Goal: Information Seeking & Learning: Learn about a topic

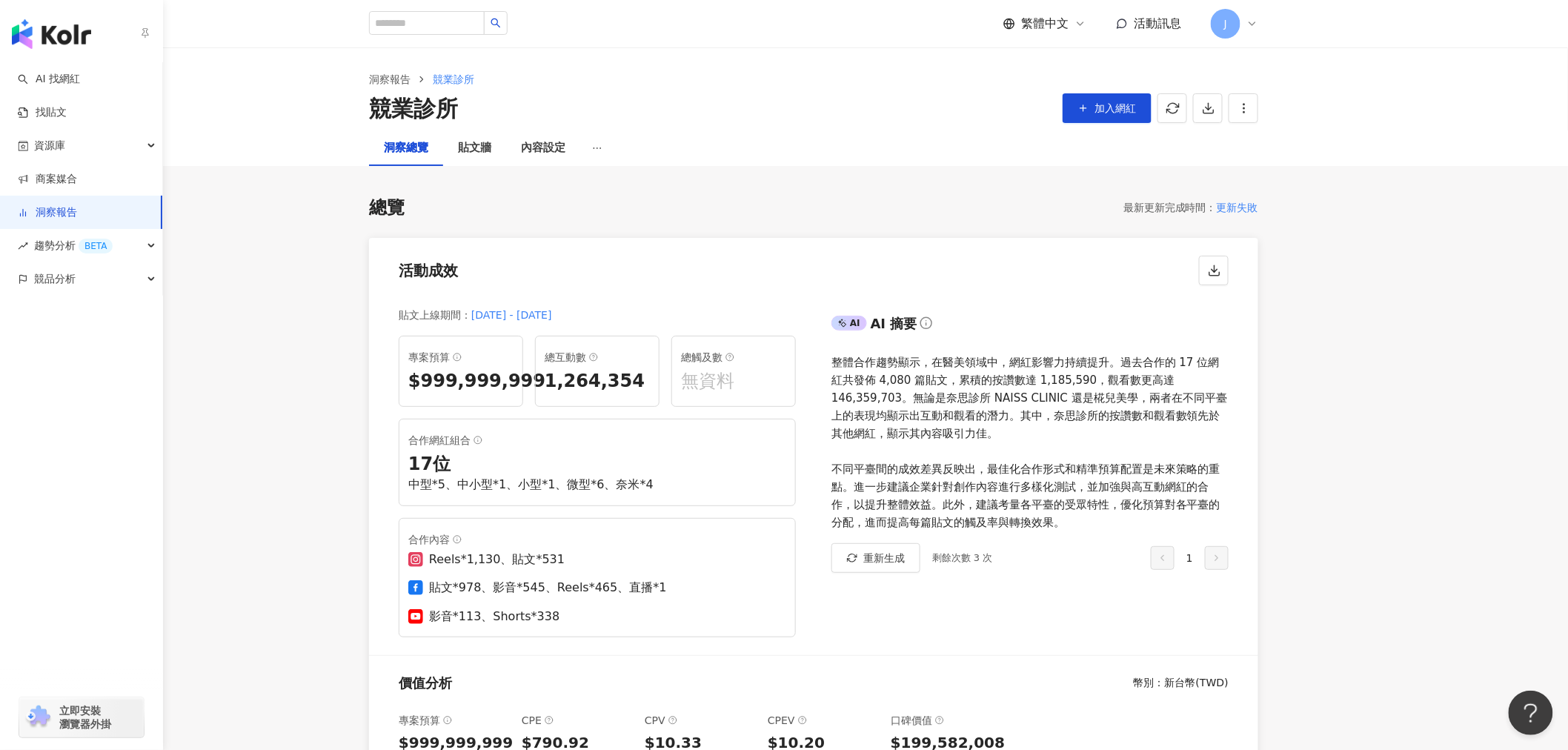
click at [26, 72] on link "AI 找網紅" at bounding box center [49, 79] width 62 height 14
click at [25, 25] on img "button" at bounding box center [51, 33] width 79 height 30
click at [60, 212] on link "洞察報告" at bounding box center [48, 212] width 60 height 14
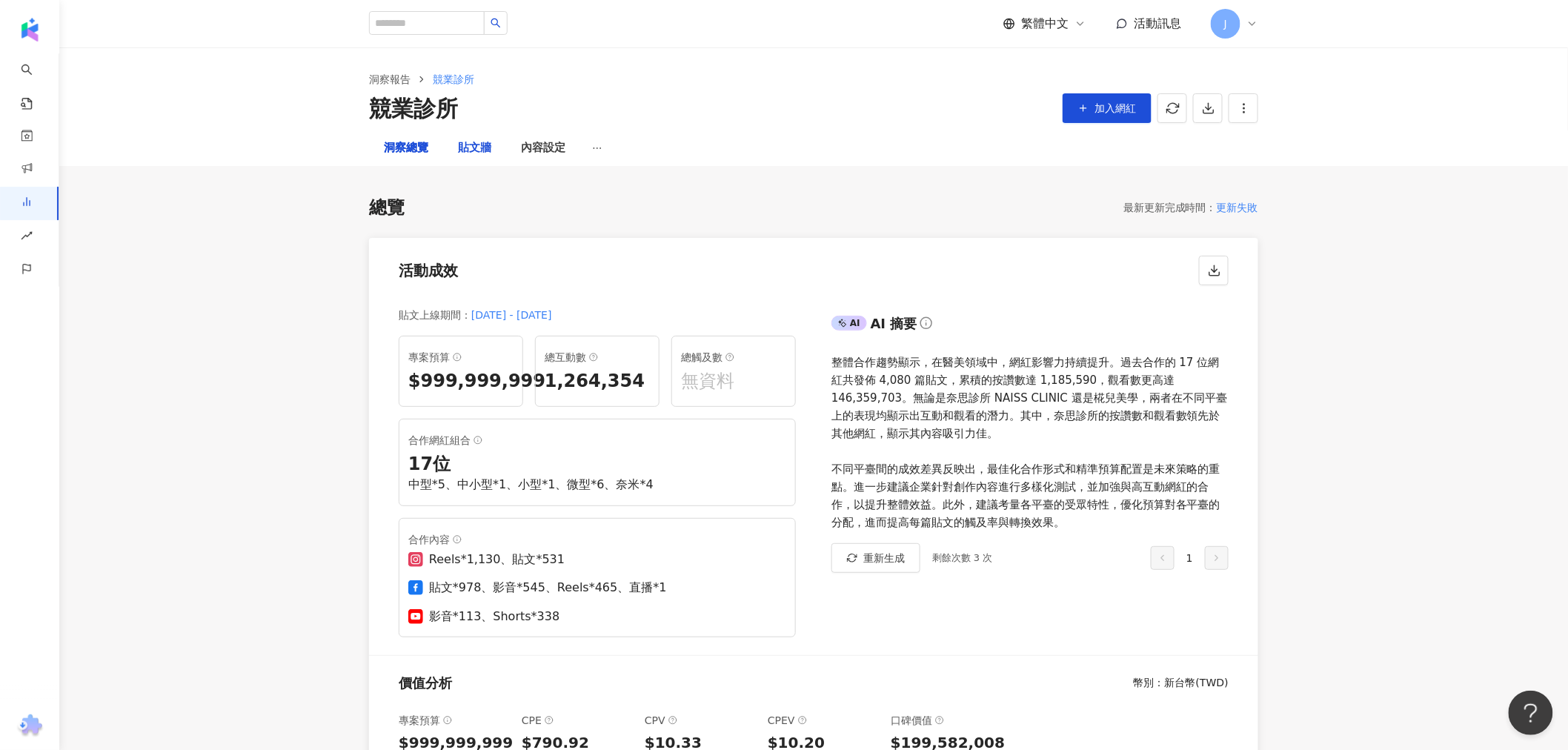
click at [479, 152] on div "貼文牆" at bounding box center [475, 148] width 33 height 18
click at [478, 143] on div "貼文牆" at bounding box center [475, 148] width 33 height 18
click at [479, 144] on div "貼文牆" at bounding box center [475, 148] width 33 height 18
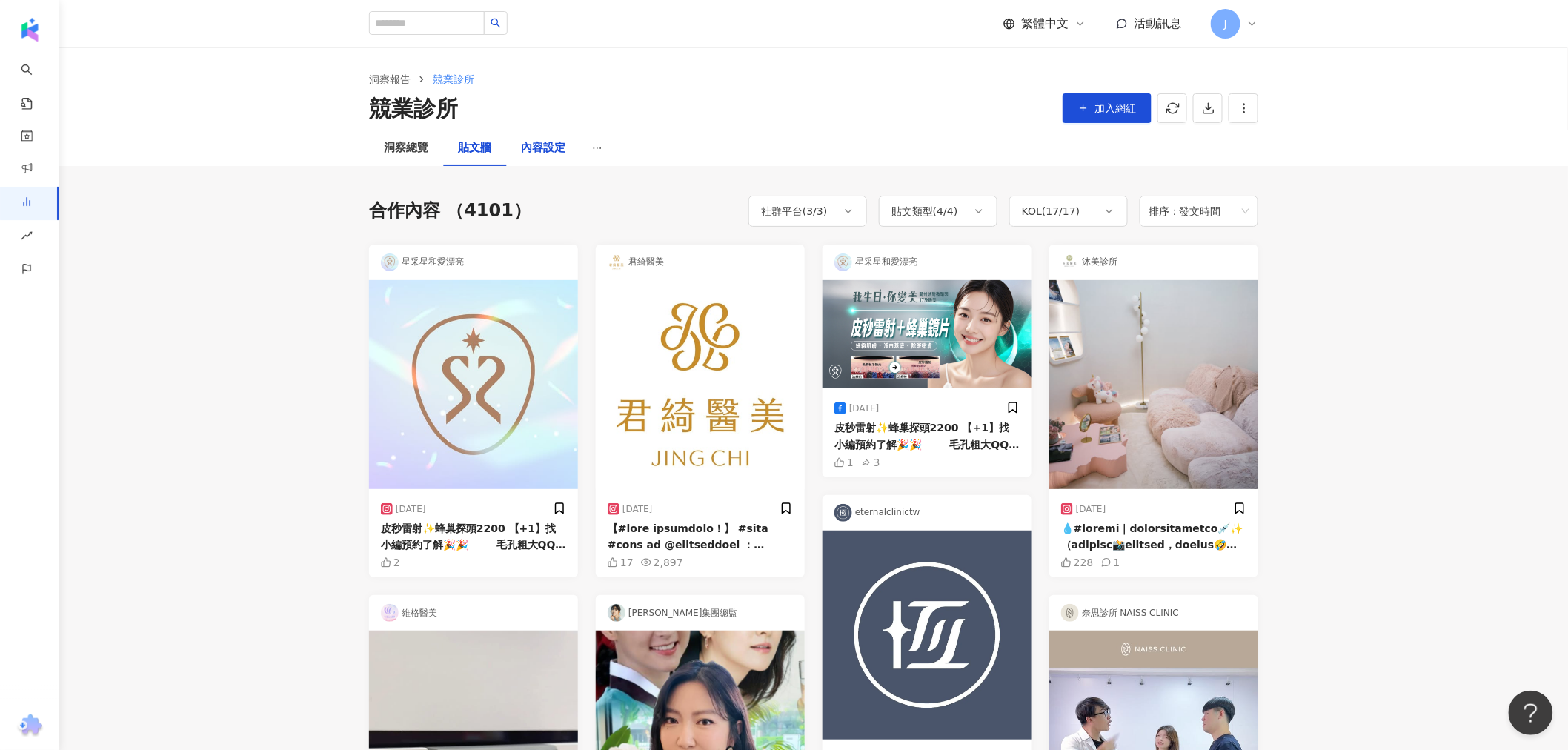
click at [536, 147] on div "內容設定" at bounding box center [542, 148] width 44 height 18
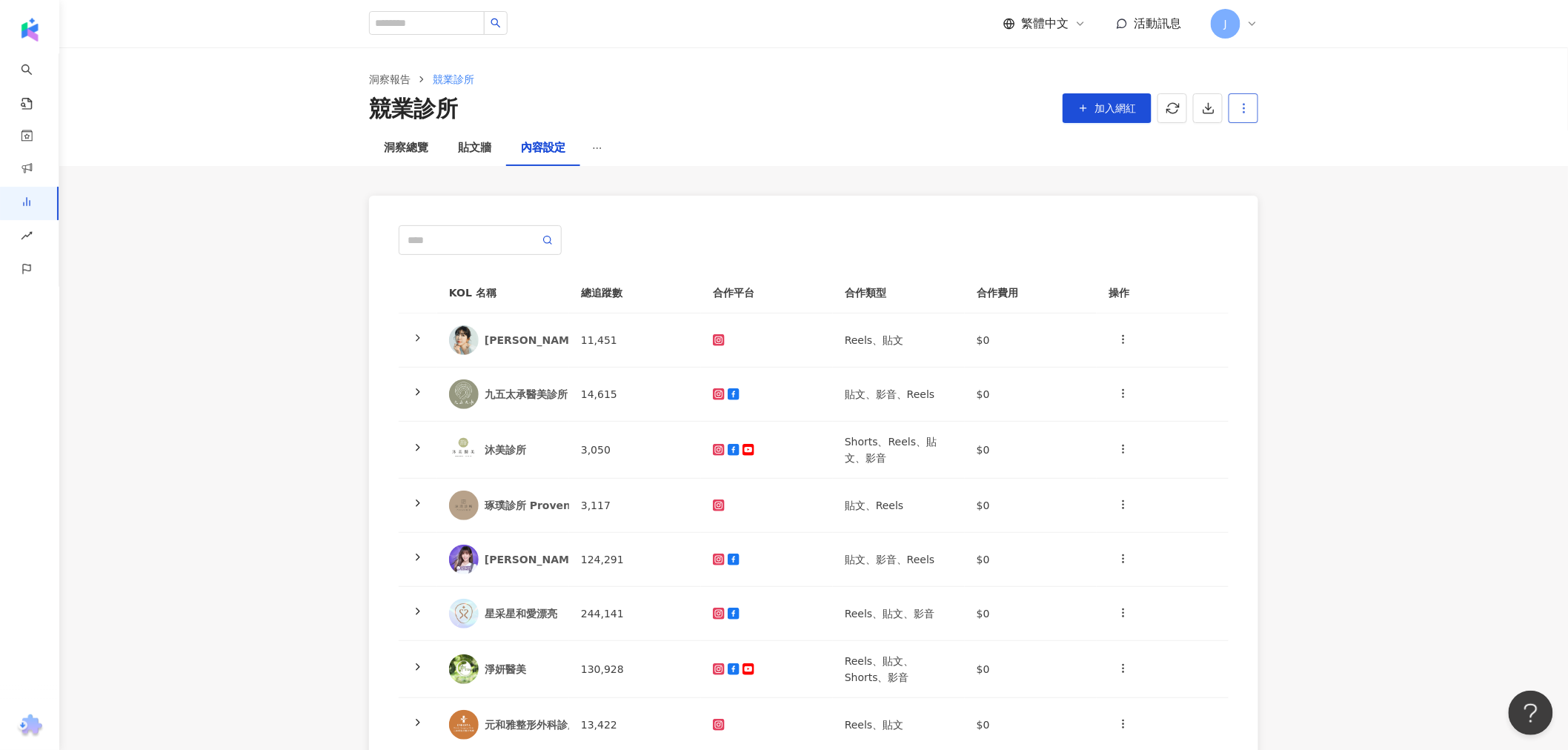
click at [1248, 108] on icon "button" at bounding box center [1244, 108] width 14 height 14
click at [1268, 139] on div "設定報告" at bounding box center [1269, 144] width 58 height 16
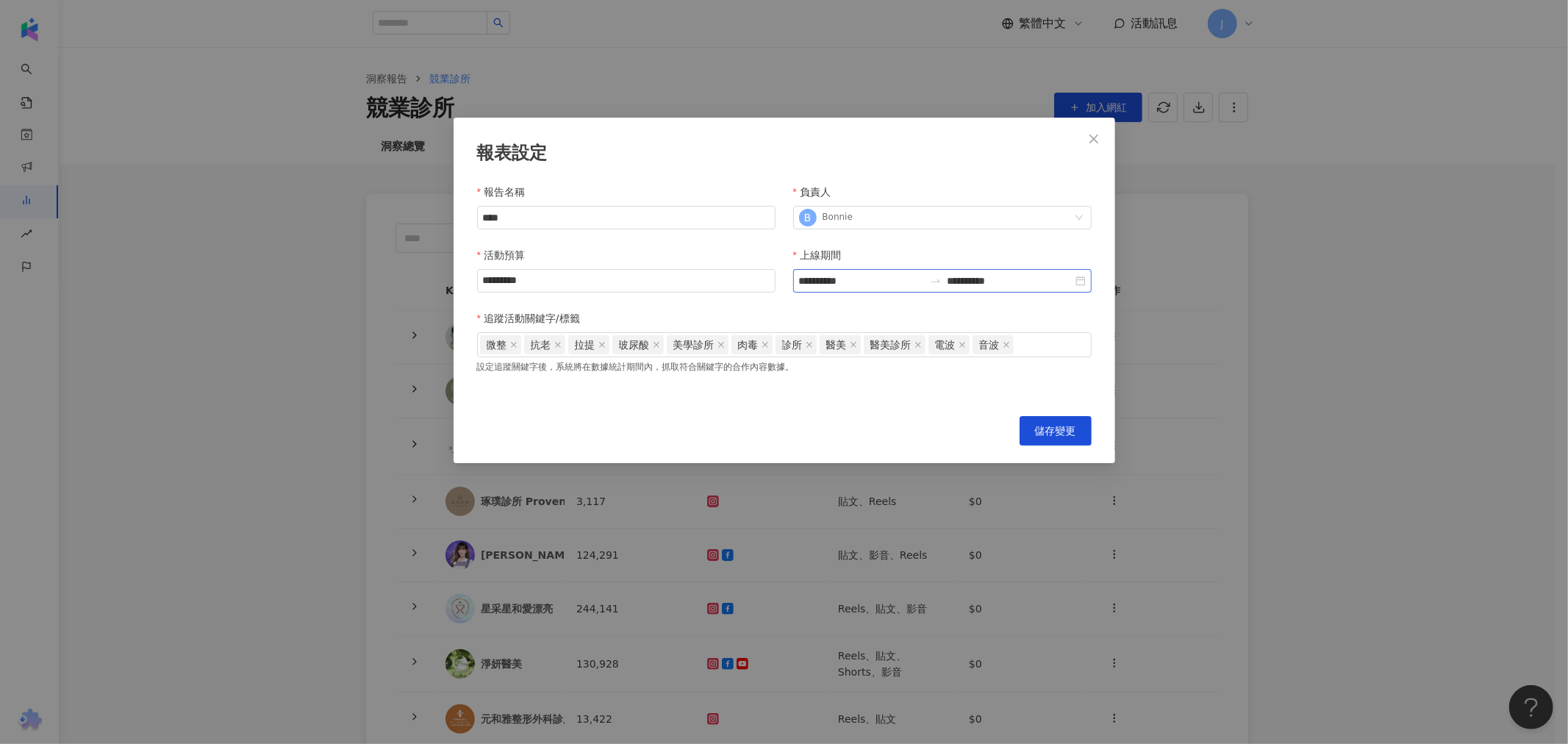
click at [1077, 283] on div "**********" at bounding box center [942, 281] width 298 height 23
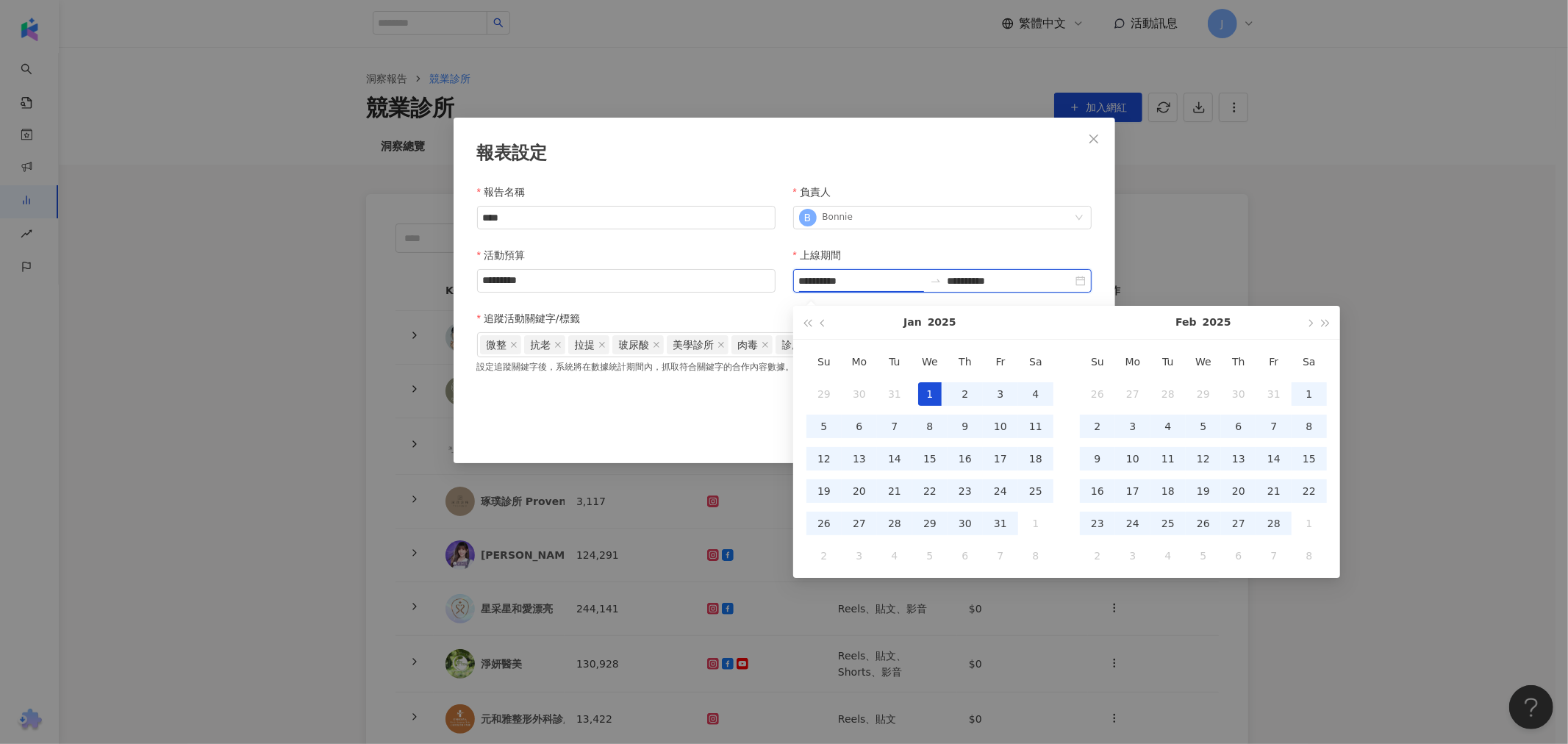
click at [1015, 283] on input "**********" at bounding box center [1010, 281] width 125 height 16
type input "**********"
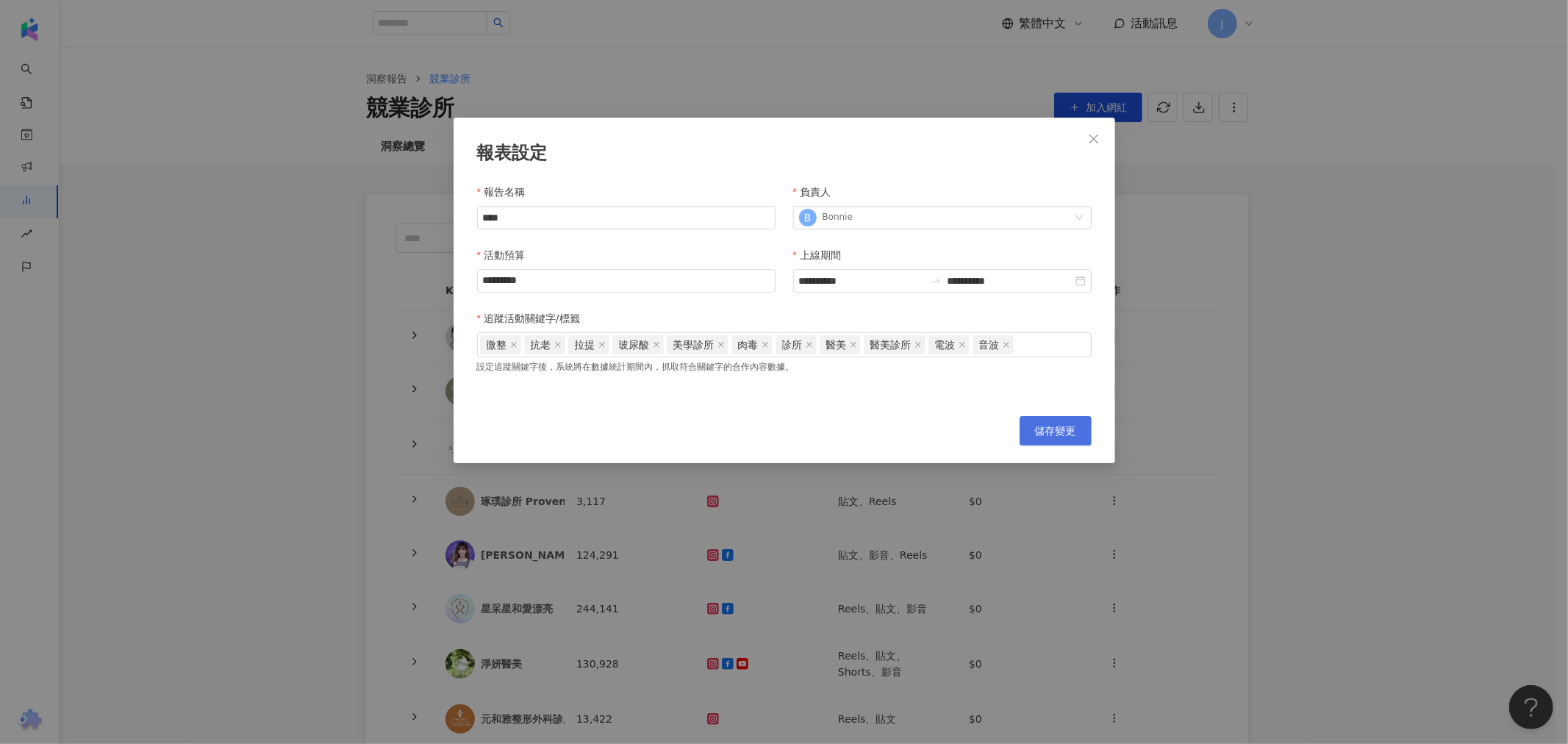
click at [1076, 425] on button "儲存變更" at bounding box center [1055, 431] width 72 height 30
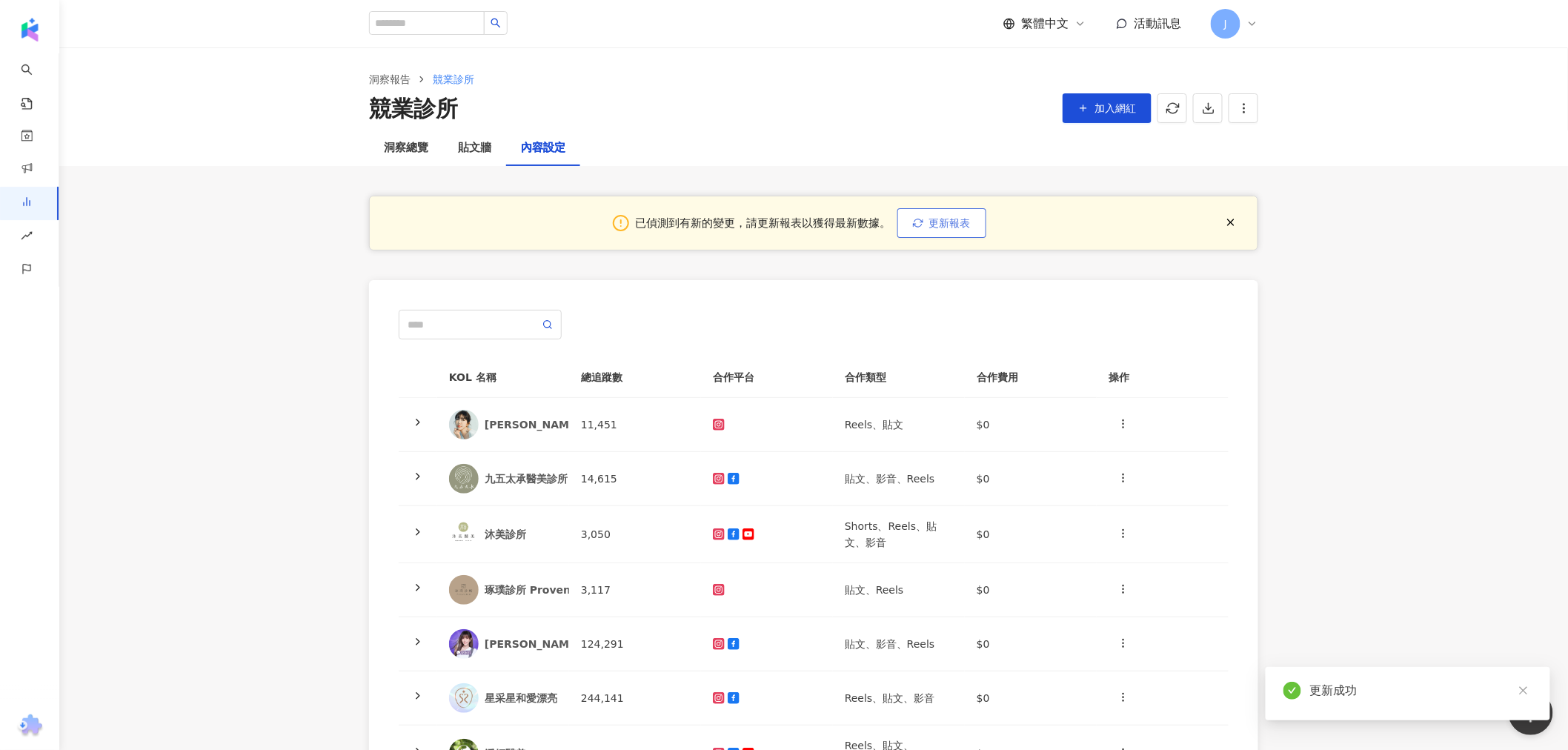
click at [952, 225] on span "更新報表" at bounding box center [950, 223] width 42 height 12
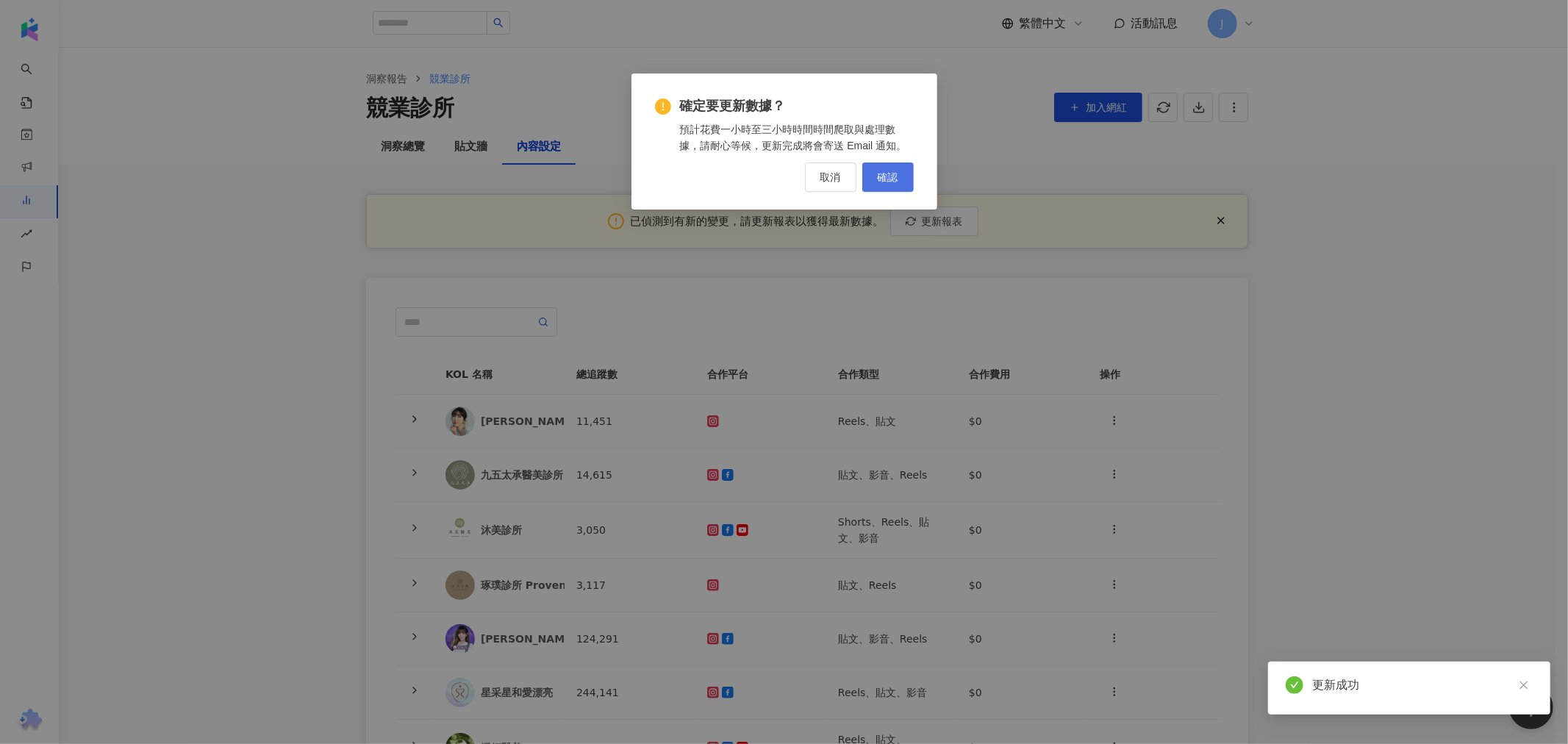
click at [894, 179] on span "確認" at bounding box center [888, 176] width 21 height 12
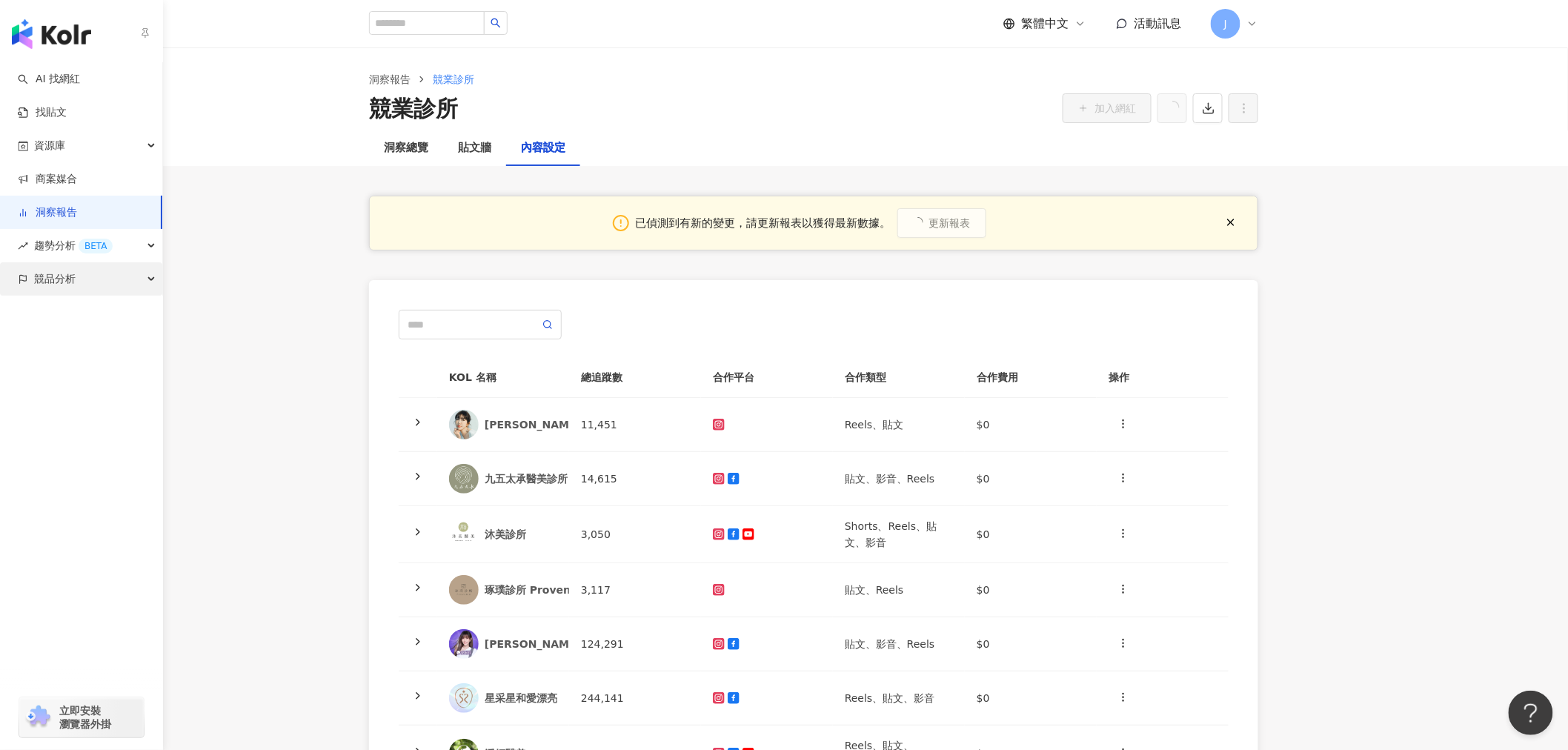
click at [127, 276] on div "競品分析" at bounding box center [81, 279] width 162 height 33
click at [78, 312] on link "品牌帳號分析" at bounding box center [66, 312] width 62 height 14
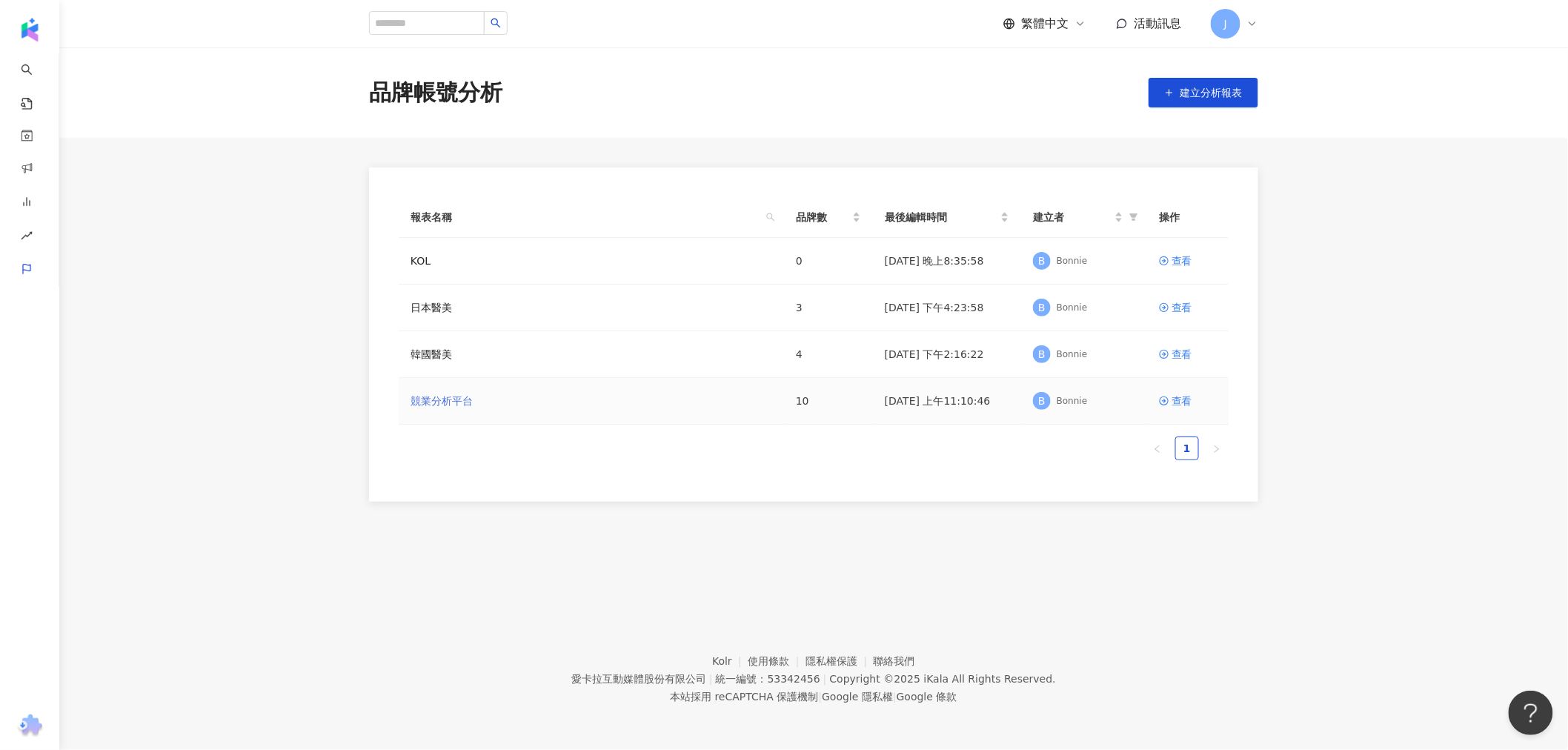
click at [454, 400] on link "競業分析平台" at bounding box center [441, 401] width 62 height 16
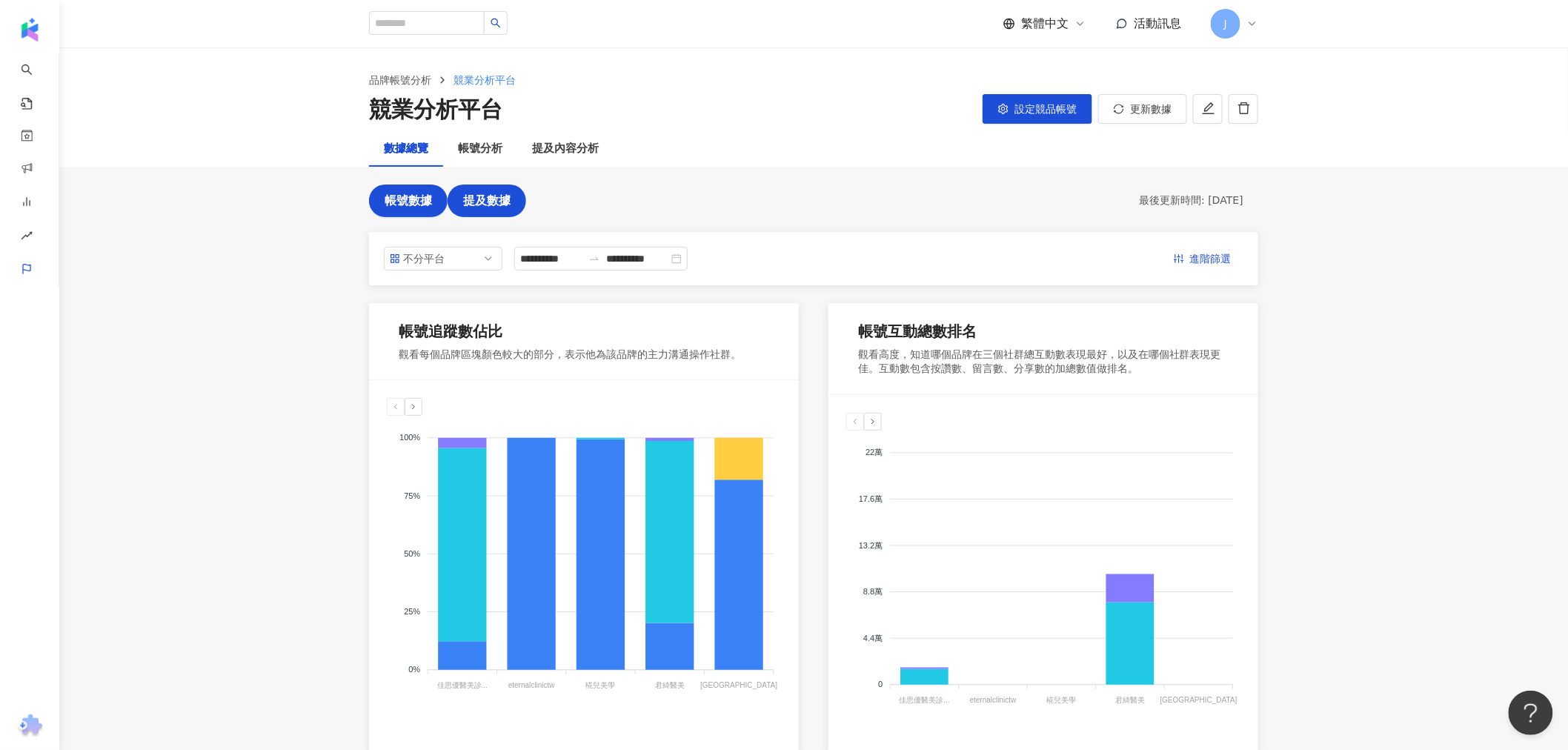
click at [484, 201] on span "提及數據" at bounding box center [486, 200] width 48 height 14
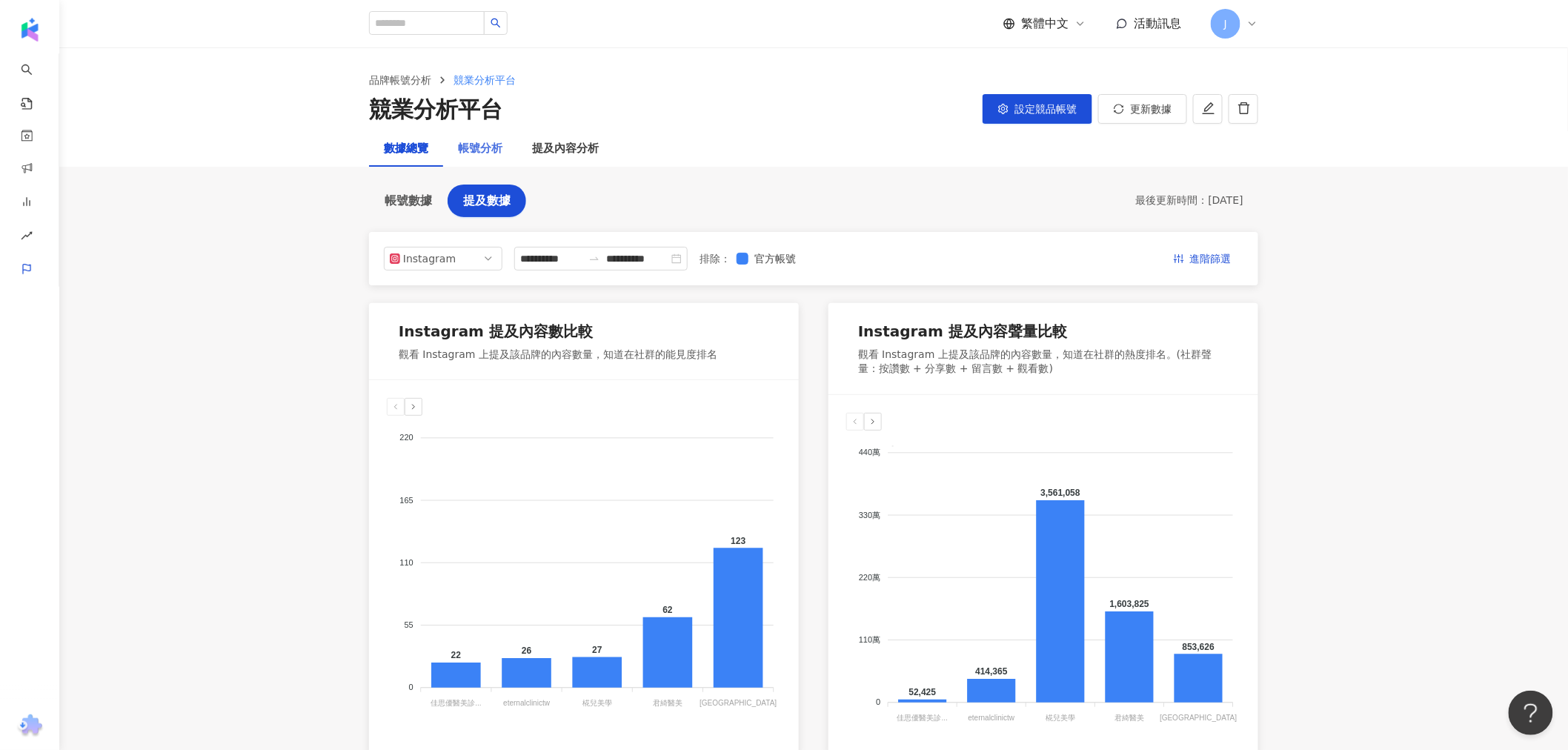
click at [492, 159] on div "帳號分析" at bounding box center [480, 148] width 74 height 35
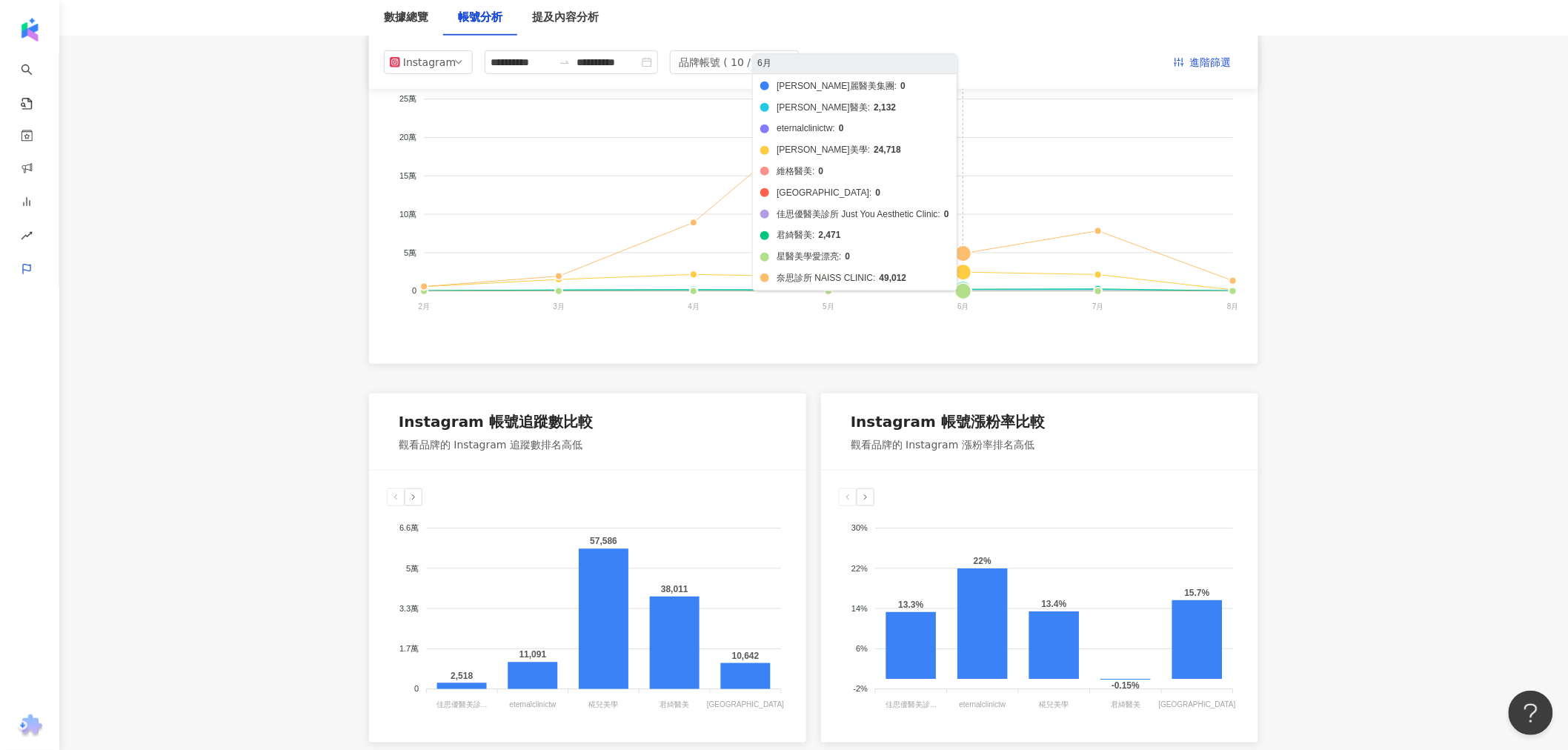
scroll to position [412, 0]
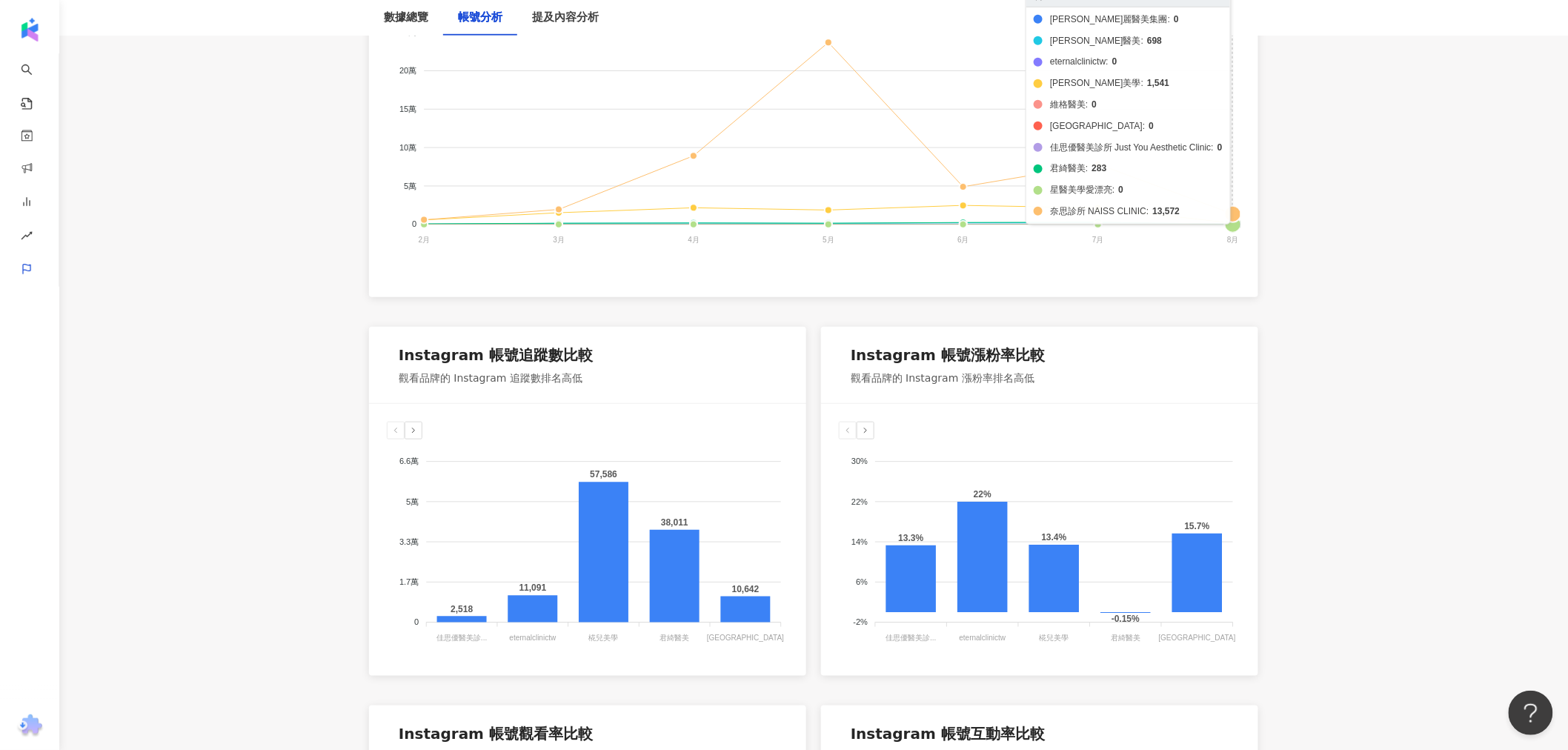
click at [1233, 212] on foreignobject "[PERSON_NAME]麗醫美集團 [PERSON_NAME]醫美 eternalclinictw 椛兒美學 維格醫美 聖宜診所 佳思優醫美診所 Just …" at bounding box center [814, 120] width 853 height 297
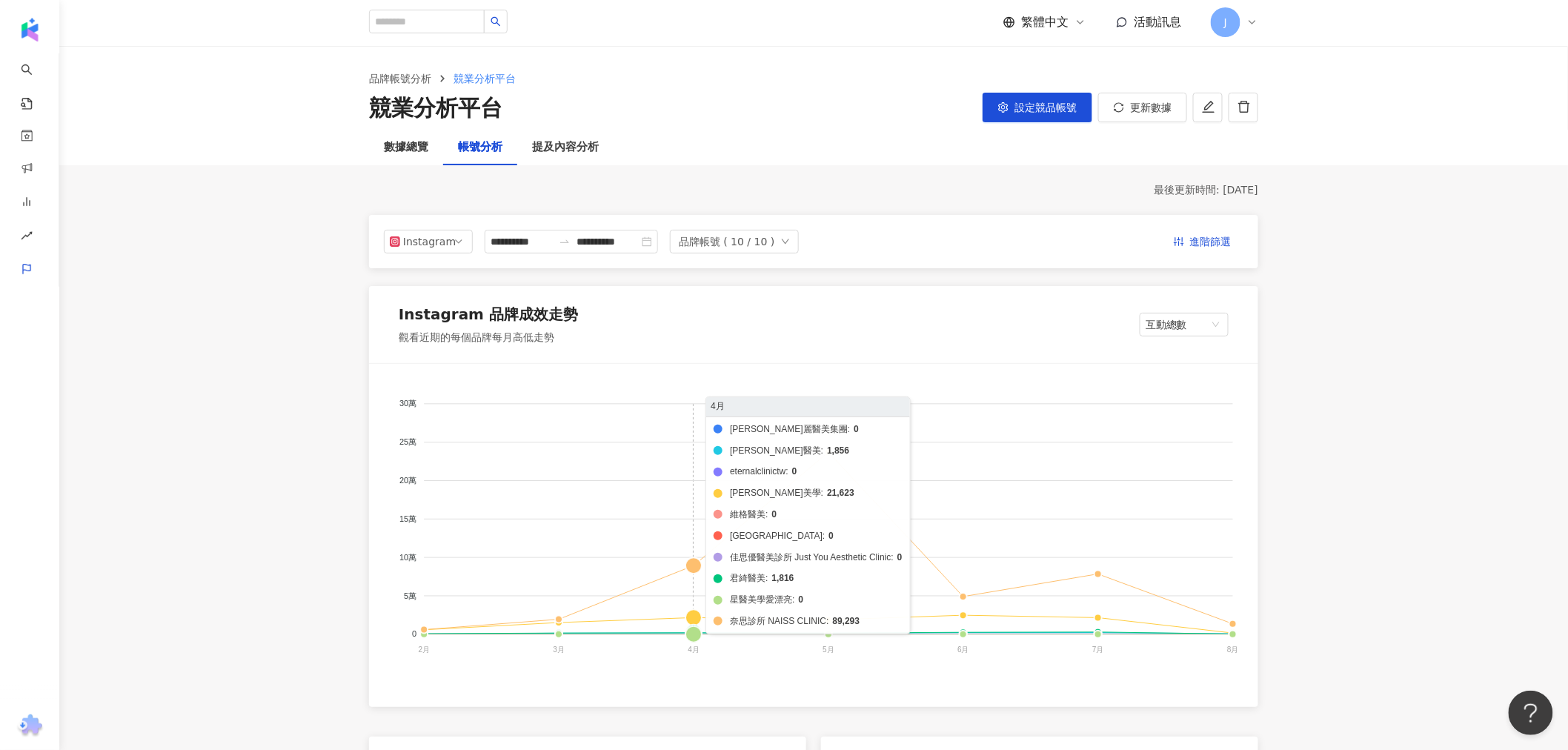
scroll to position [0, 0]
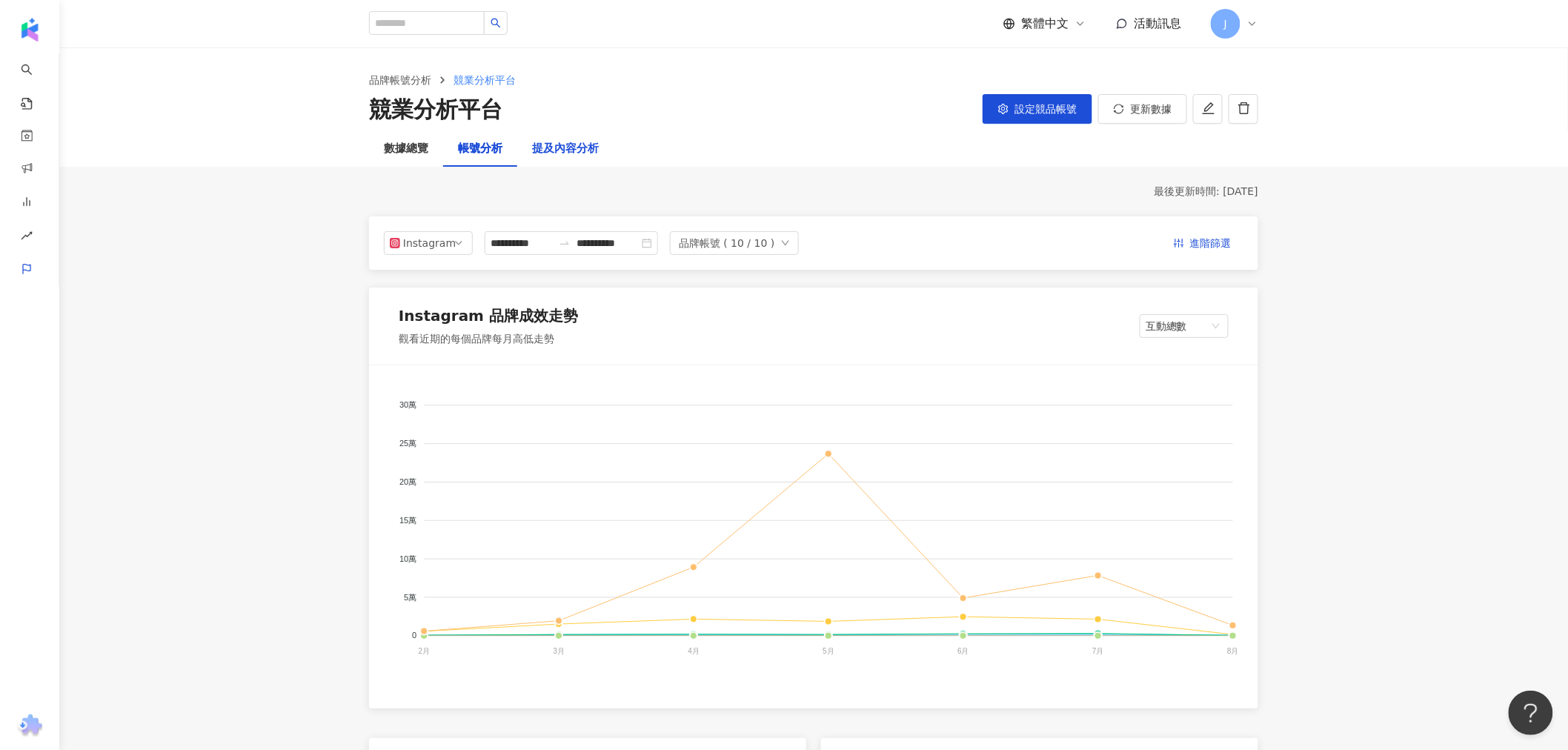
click at [578, 151] on div "提及內容分析" at bounding box center [566, 149] width 67 height 18
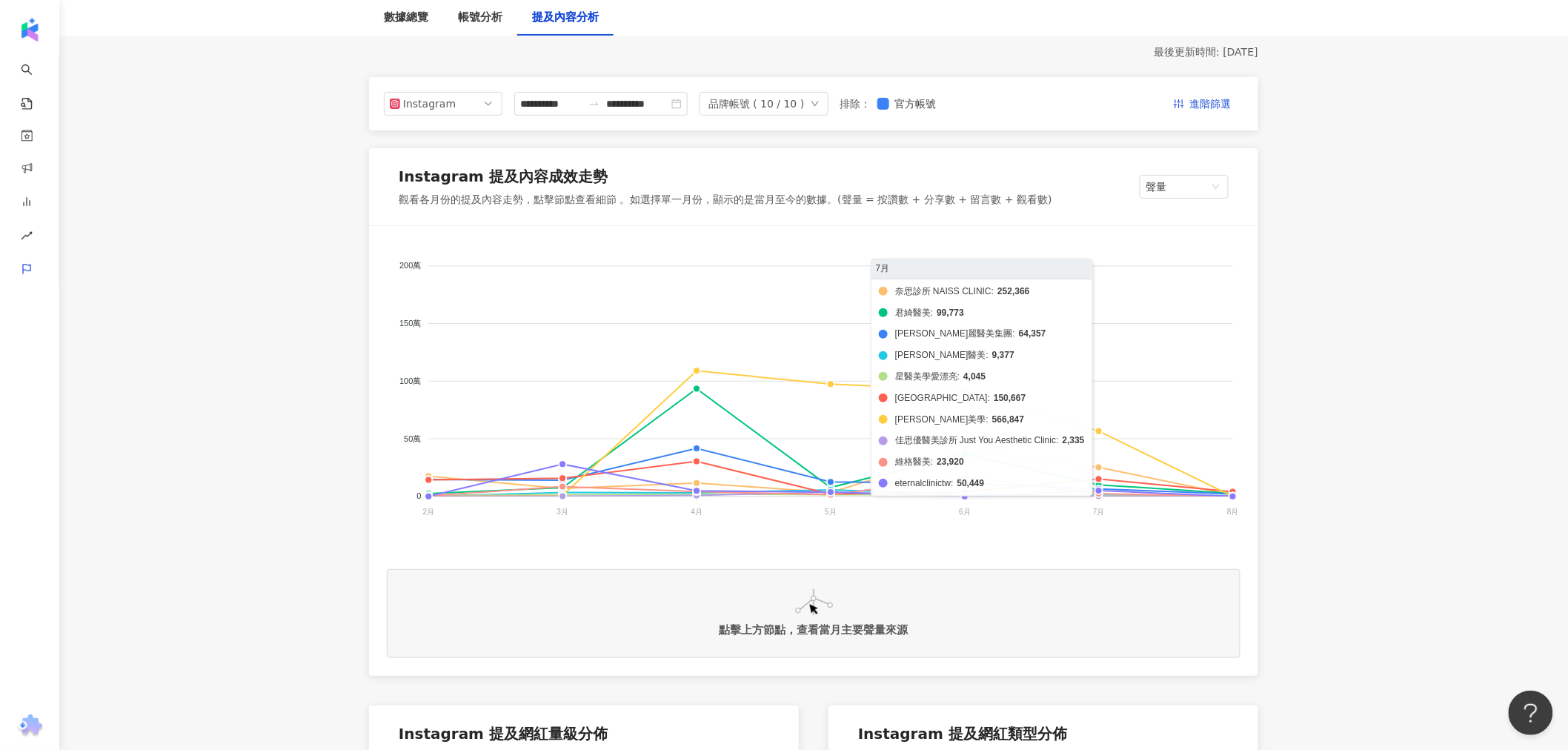
scroll to position [164, 0]
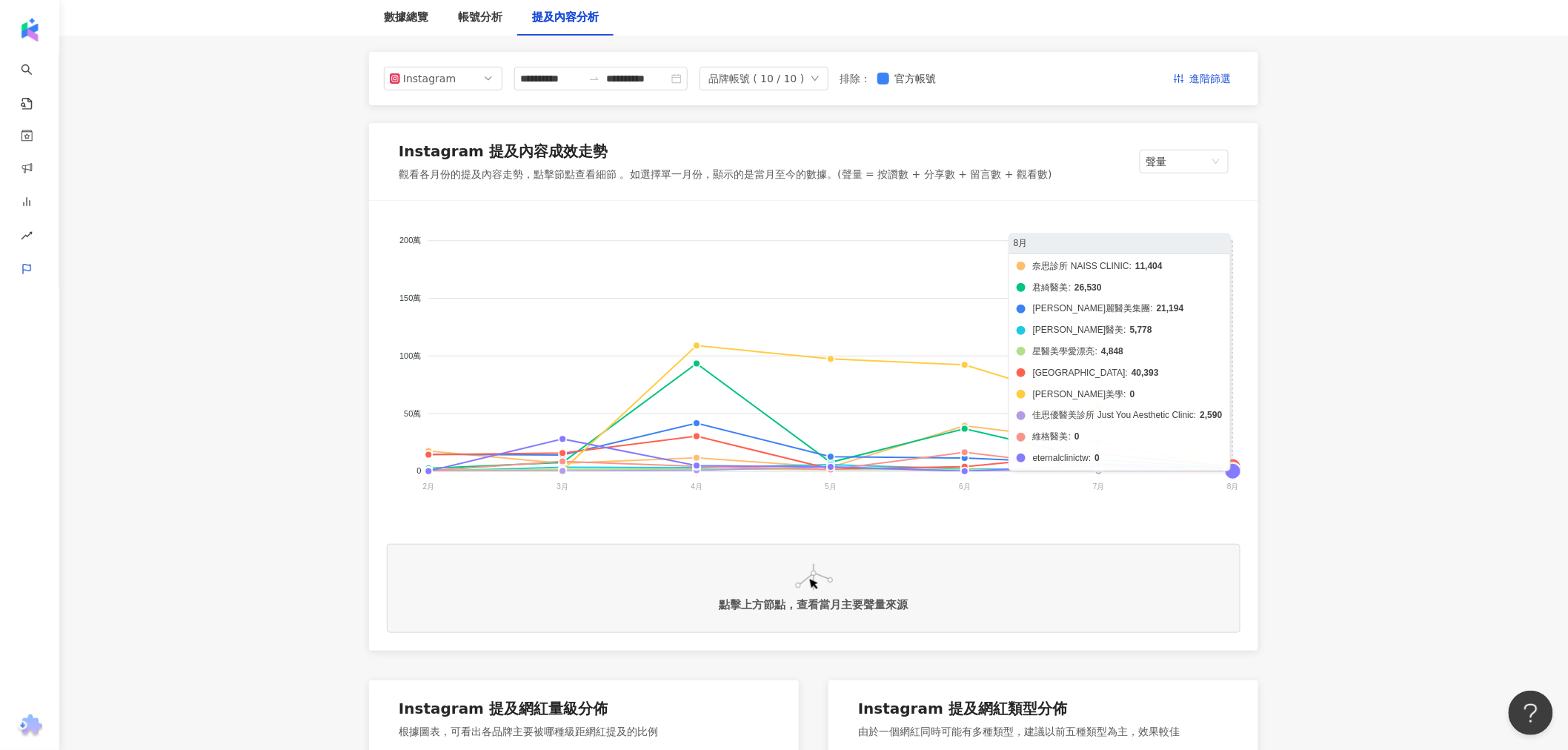
click at [1229, 466] on foreignobject "奈思診所 NAISS CLINIC 君綺醫[PERSON_NAME]醫美集團 [PERSON_NAME]醫美 星醫美學愛漂亮 聖宜診所 椛兒美學 佳思優醫美診…" at bounding box center [814, 366] width 853 height 297
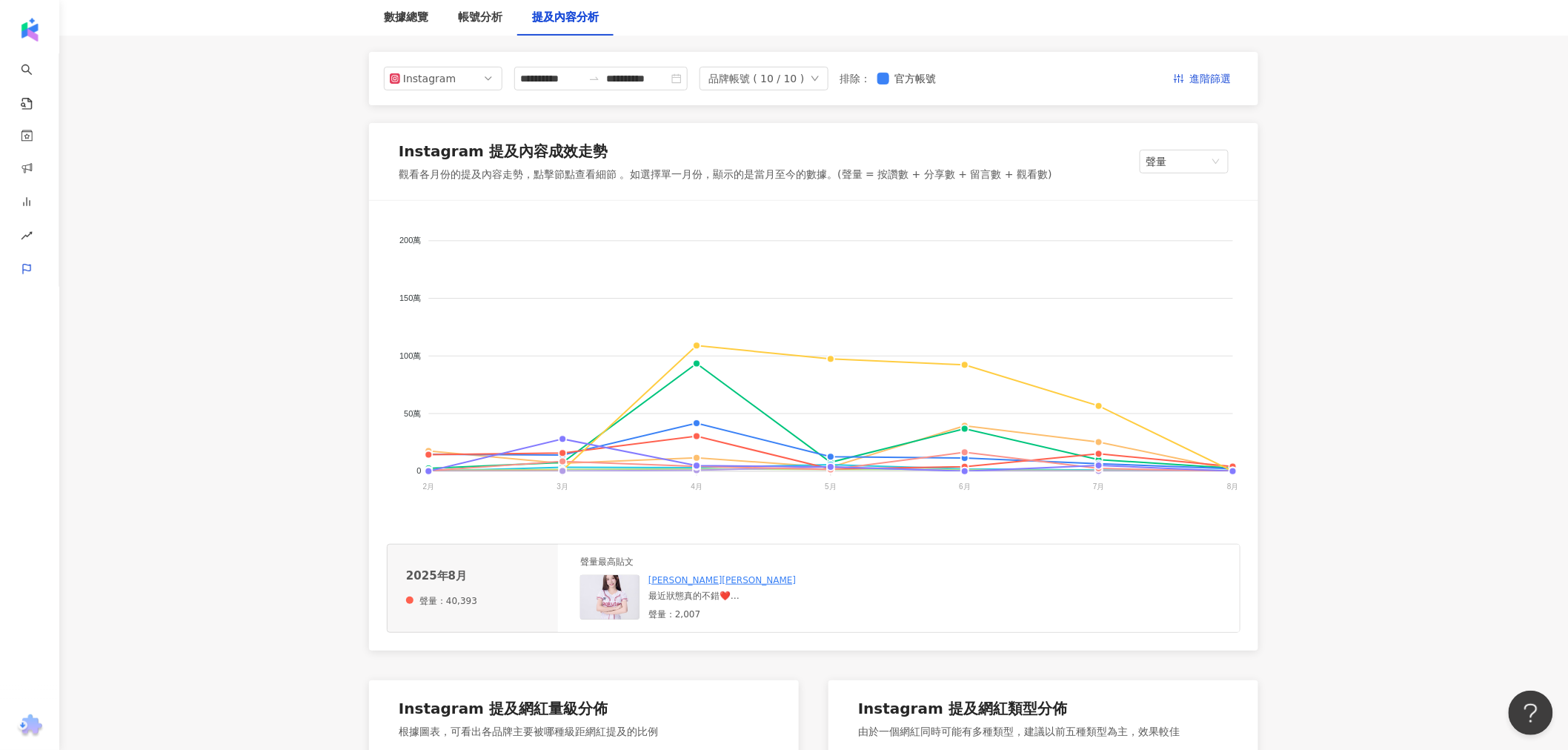
click at [816, 590] on div "最近狀態真的不錯❤️ 一直以來我都會打肉毒來消除惱人的皺紋 這次來到聖宜診所找[PERSON_NAME]醫師打肉毒 你知道嗎？肉毒不只是改善紋路之外也可以改善…" at bounding box center [760, 597] width 222 height 13
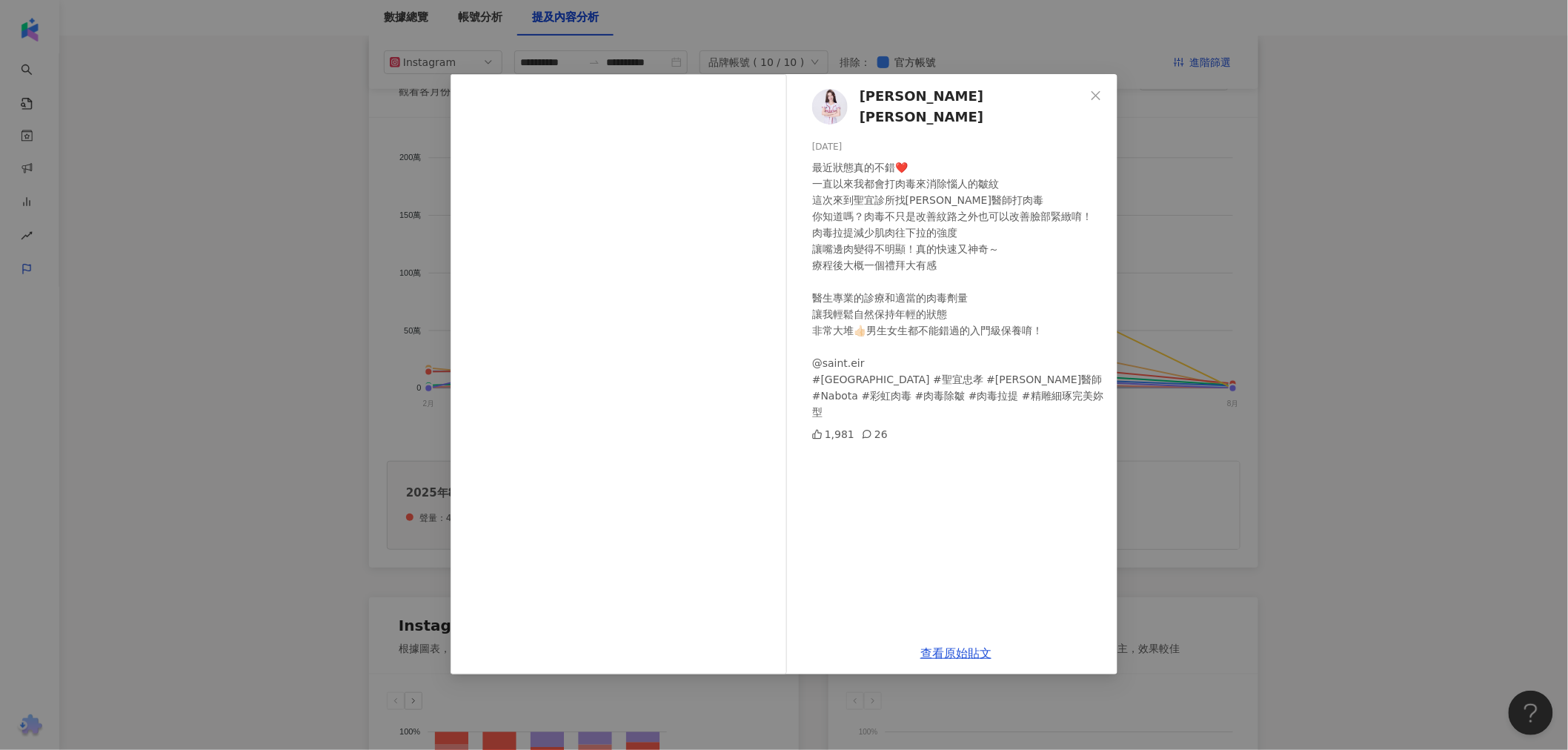
scroll to position [246, 0]
click at [1093, 94] on icon "close" at bounding box center [1095, 95] width 12 height 12
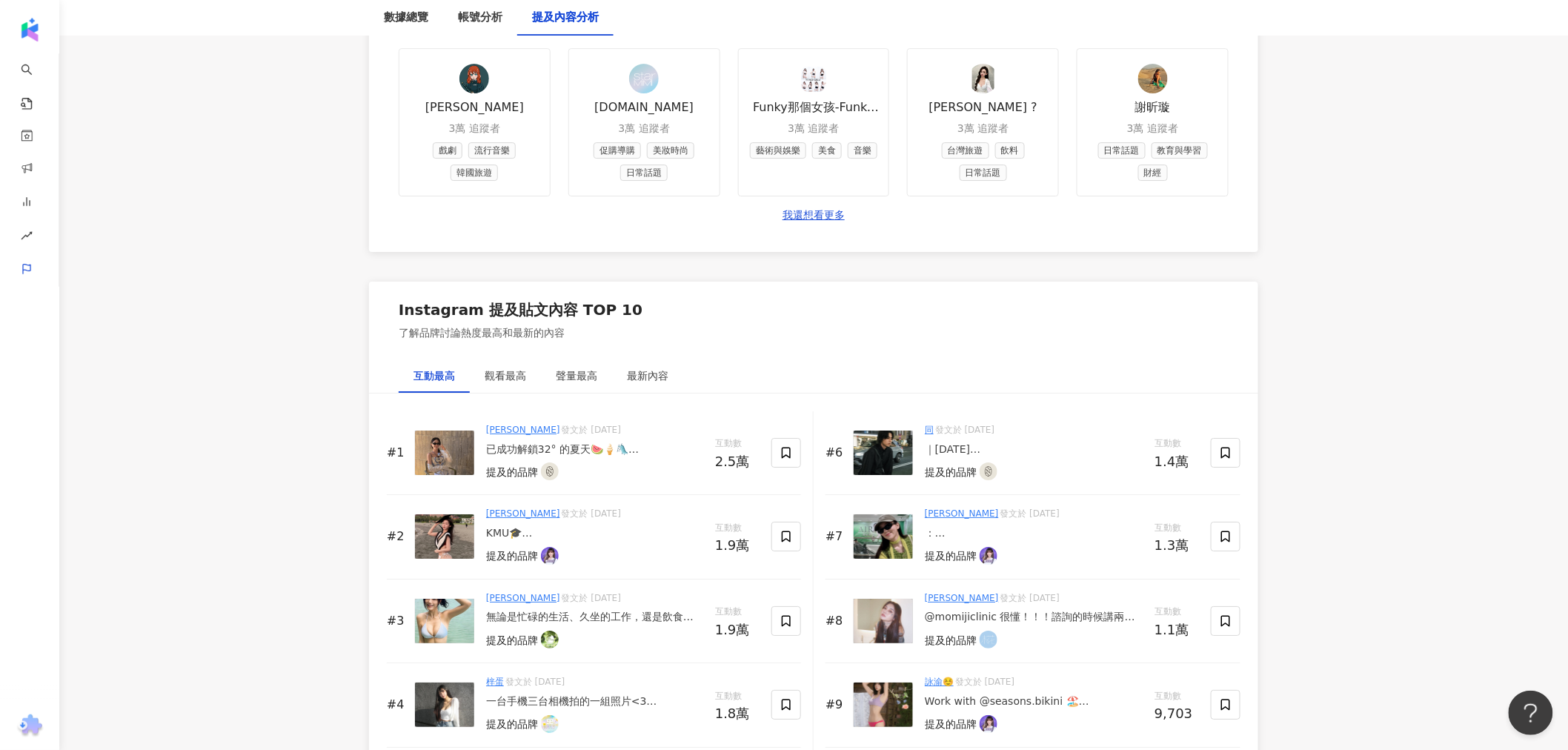
scroll to position [2059, 0]
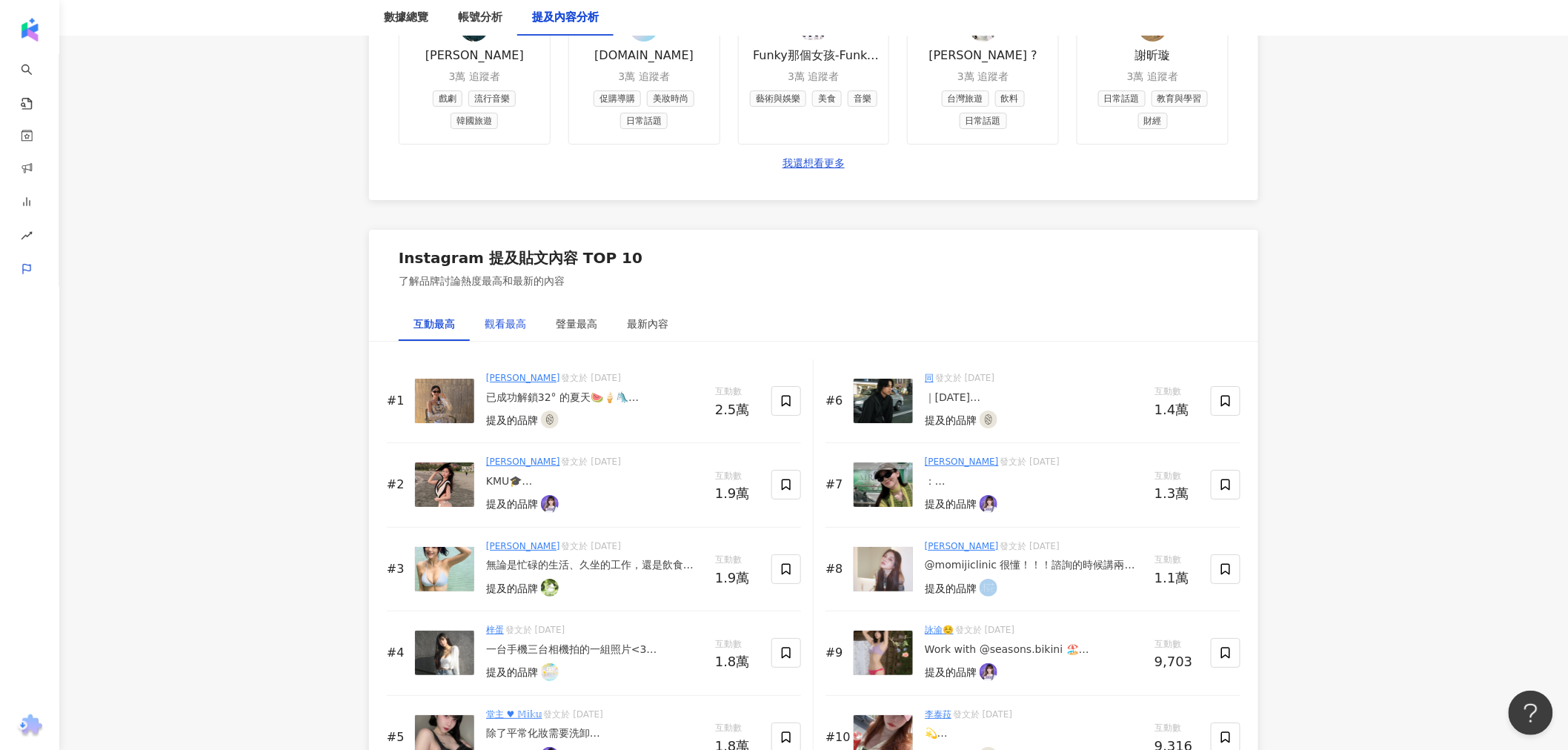
click at [516, 321] on div "觀看最高" at bounding box center [505, 324] width 42 height 16
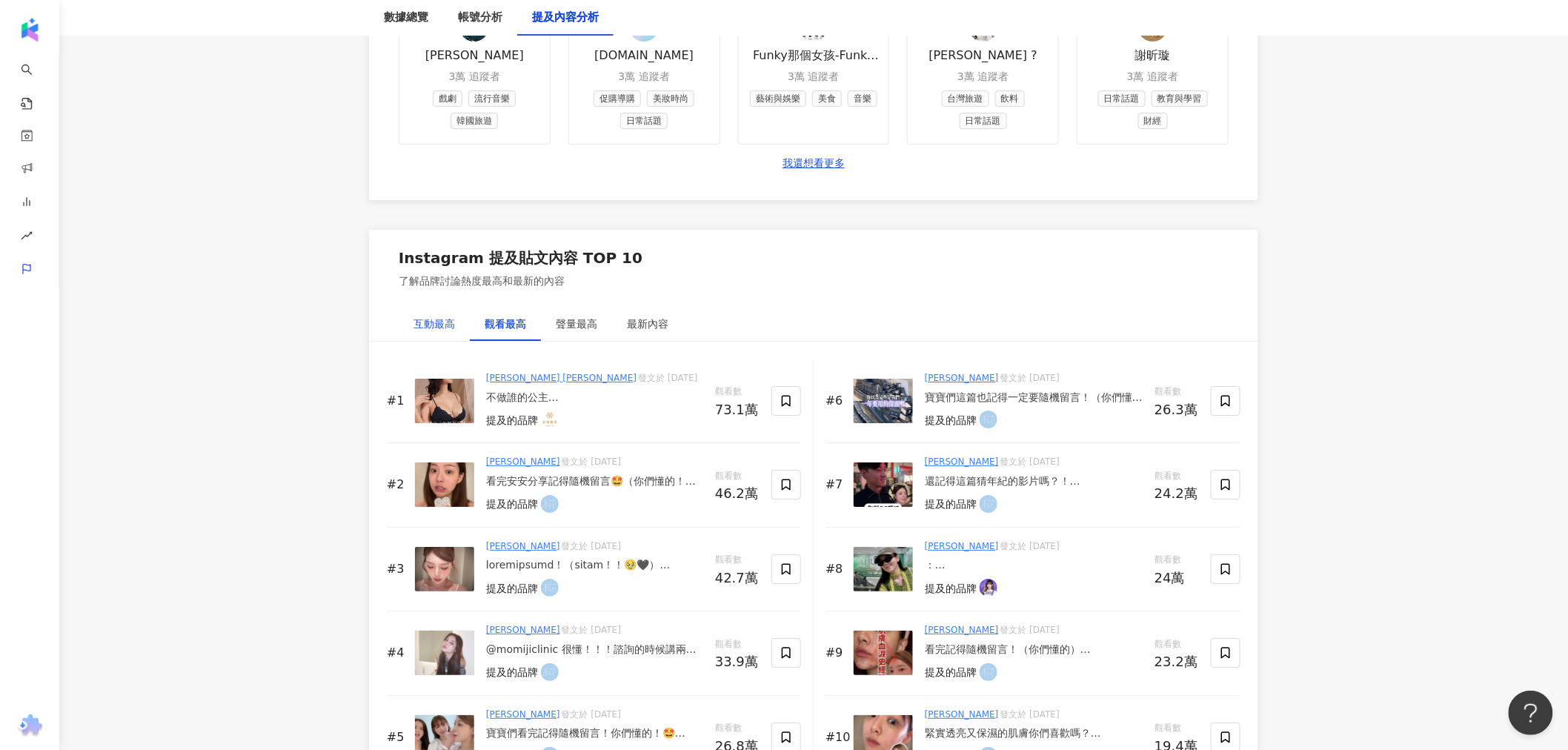
click at [422, 326] on div "互動最高" at bounding box center [434, 324] width 42 height 16
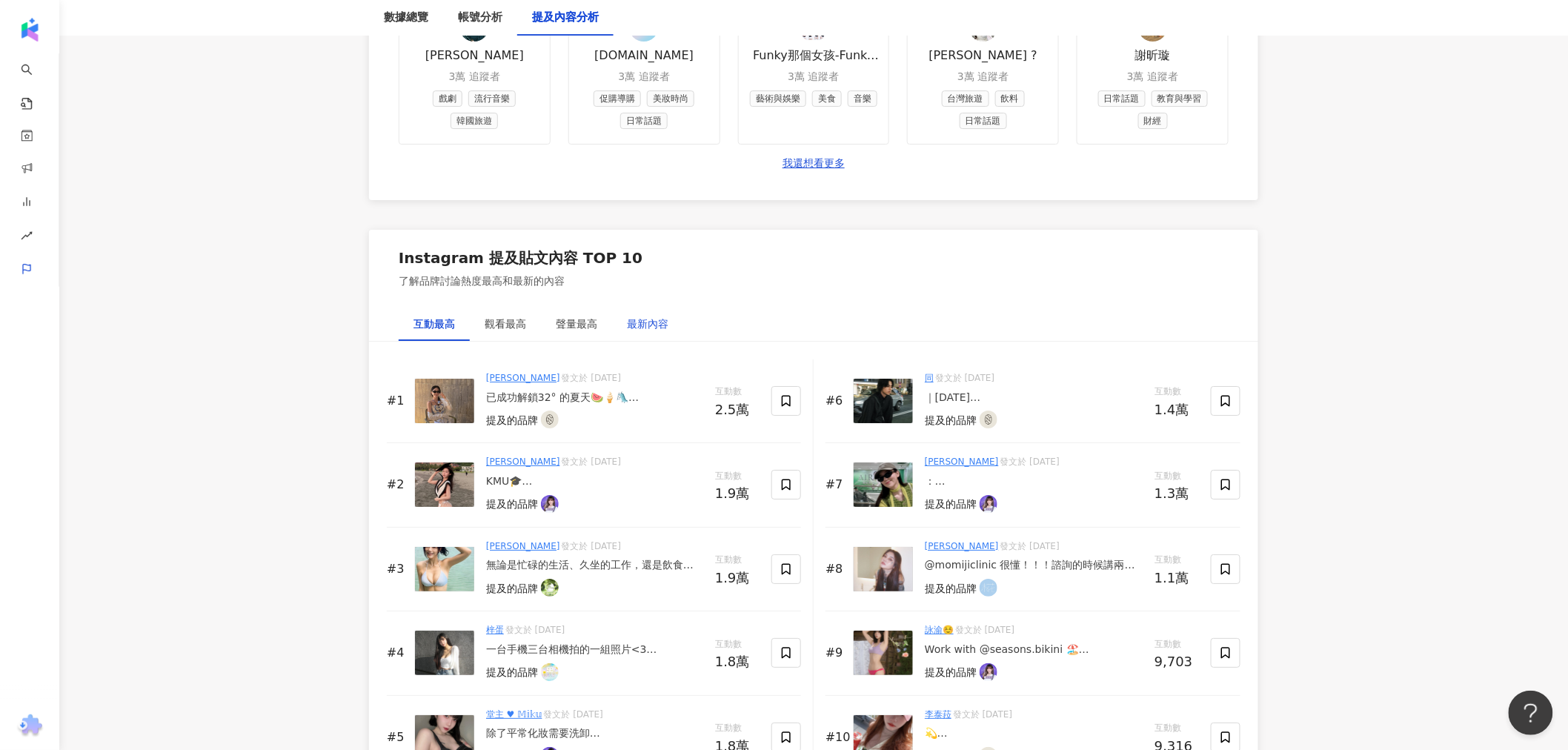
click at [646, 329] on div "最新內容" at bounding box center [648, 324] width 42 height 16
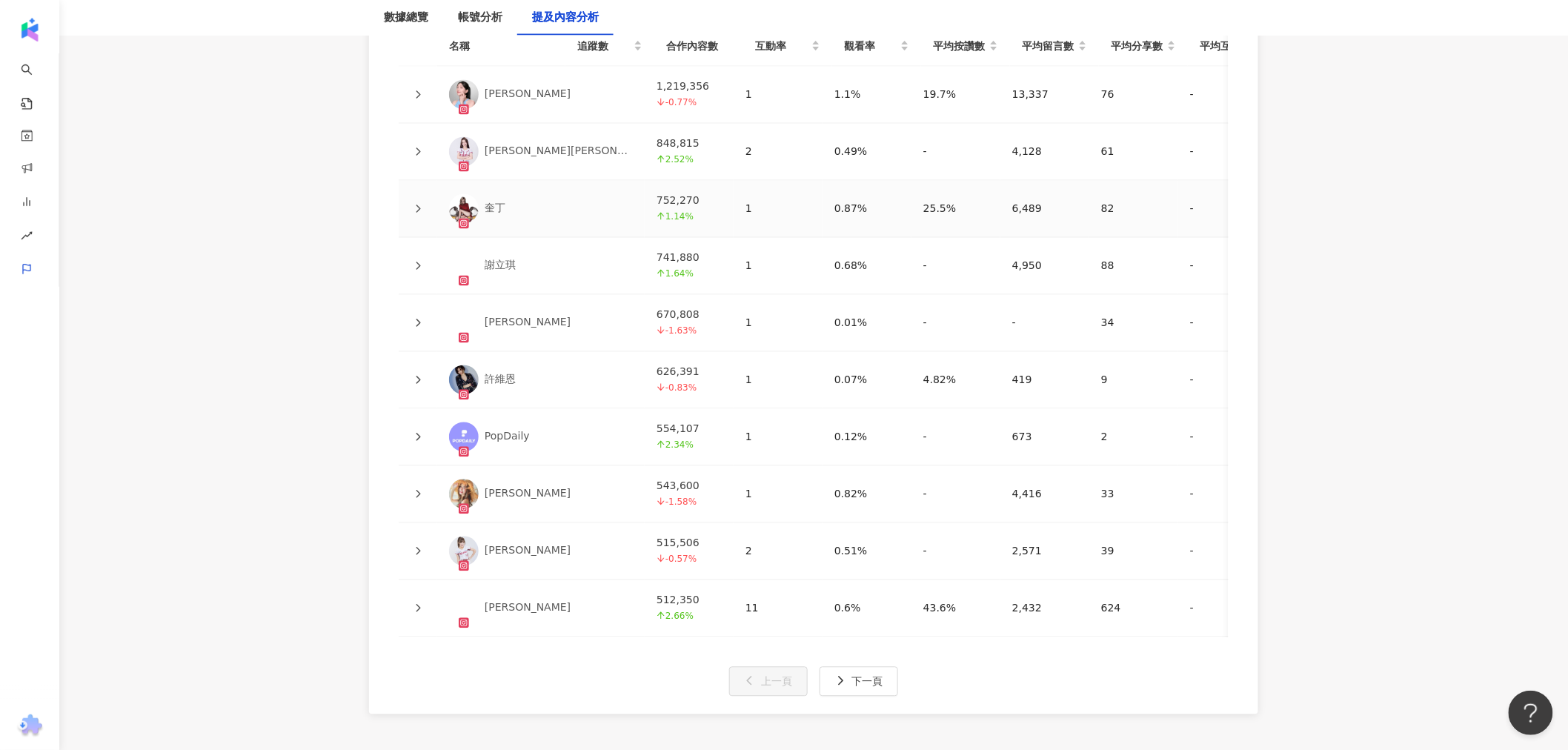
scroll to position [3578, 0]
